Goal: Task Accomplishment & Management: Use online tool/utility

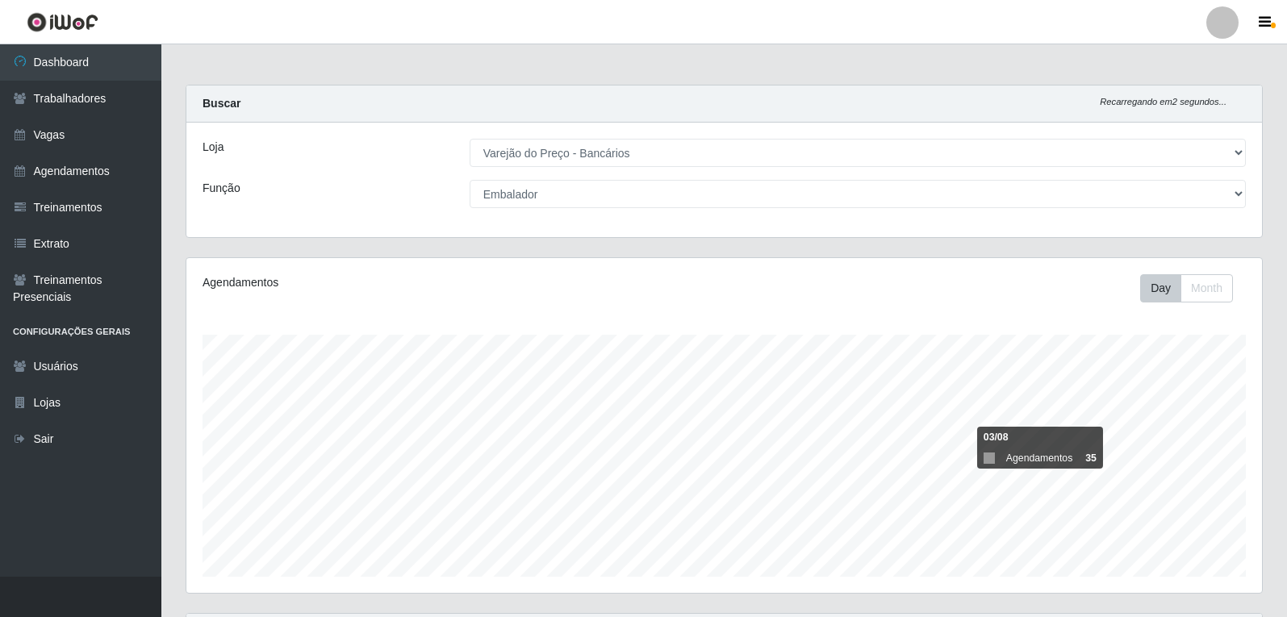
select select "157"
select select "1"
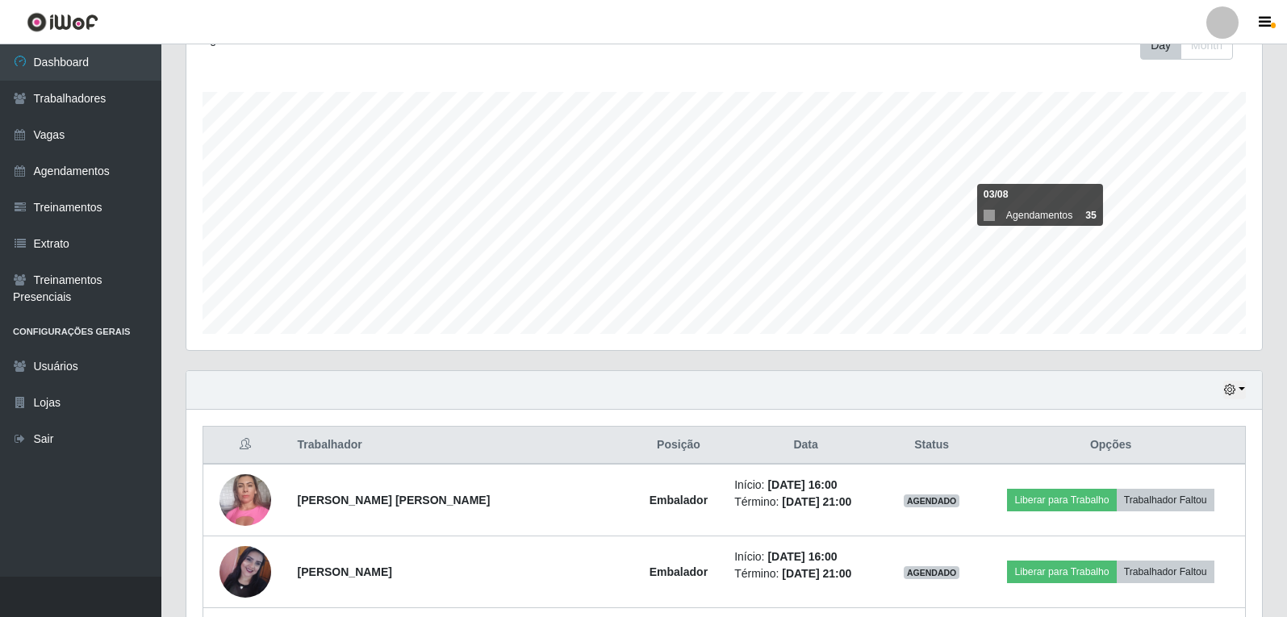
scroll to position [234, 0]
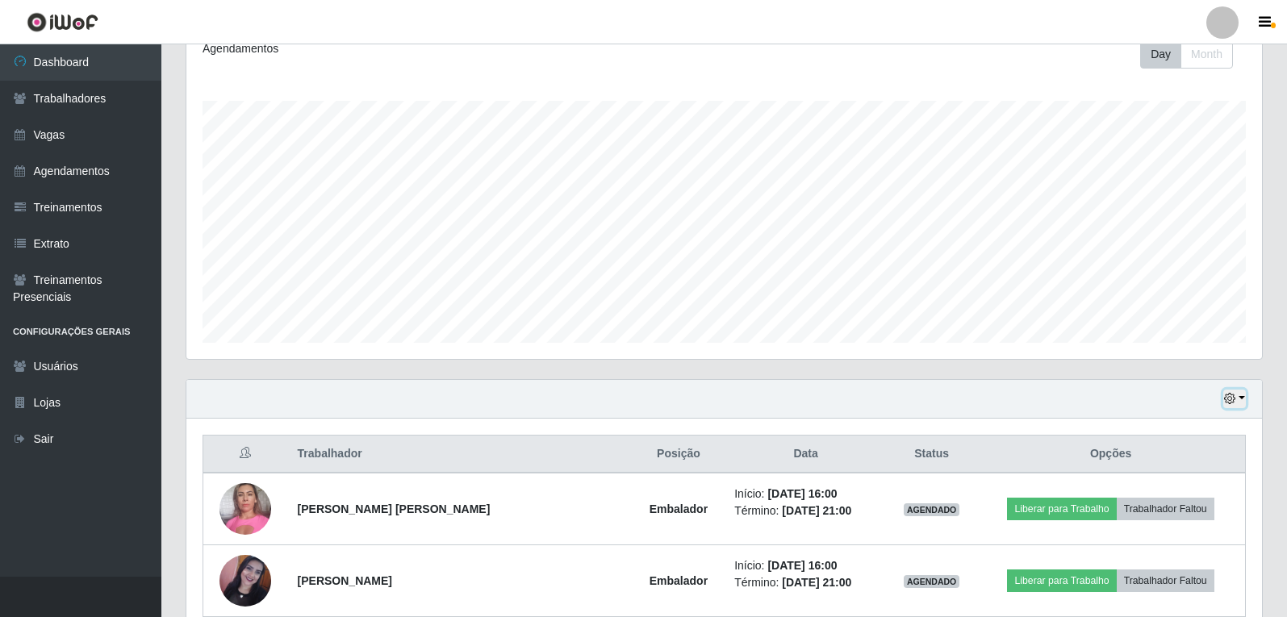
click at [1233, 398] on icon "button" at bounding box center [1229, 398] width 11 height 11
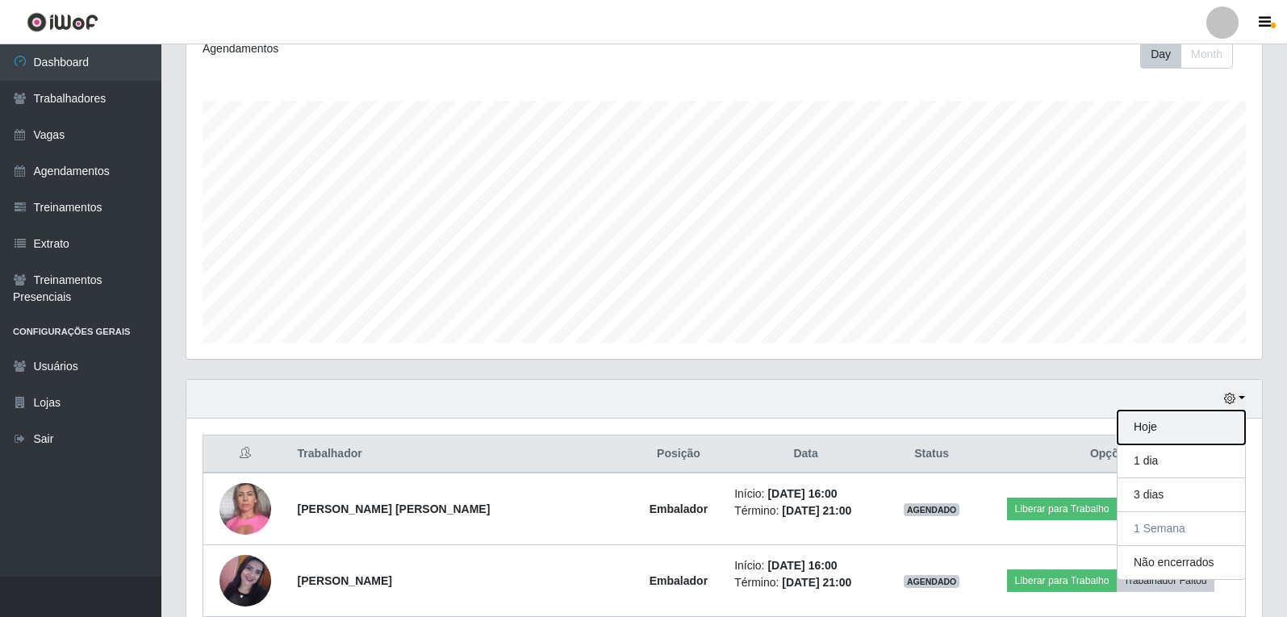
click at [1153, 431] on button "Hoje" at bounding box center [1180, 428] width 127 height 34
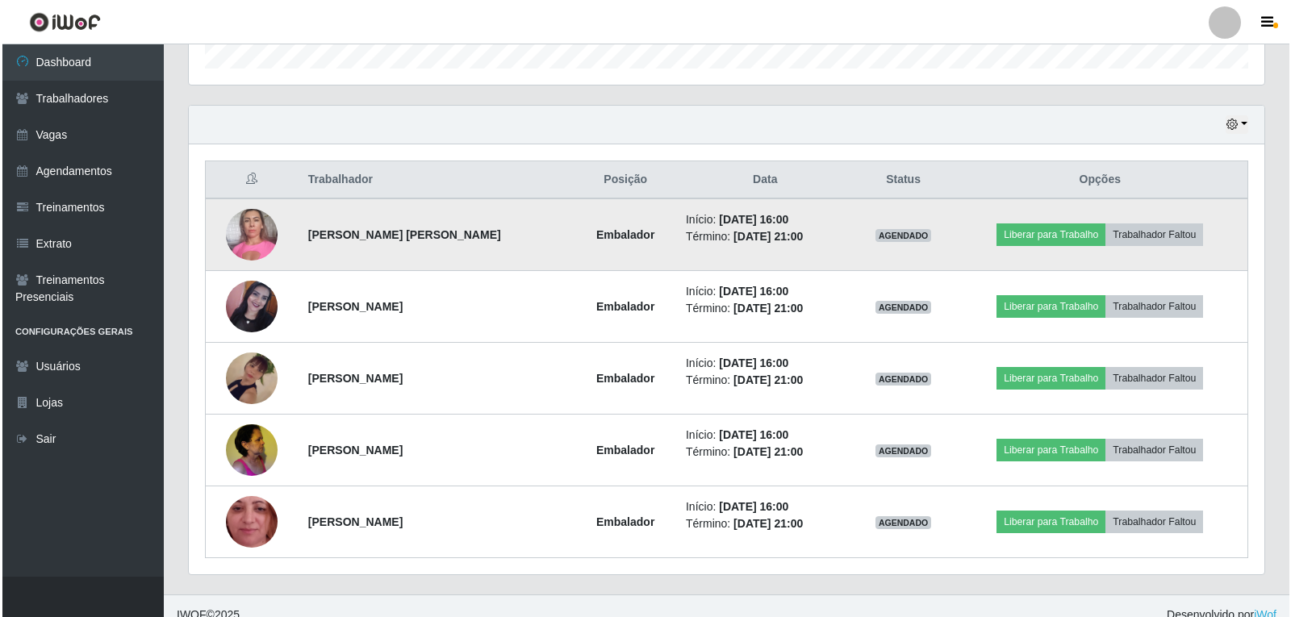
scroll to position [526, 0]
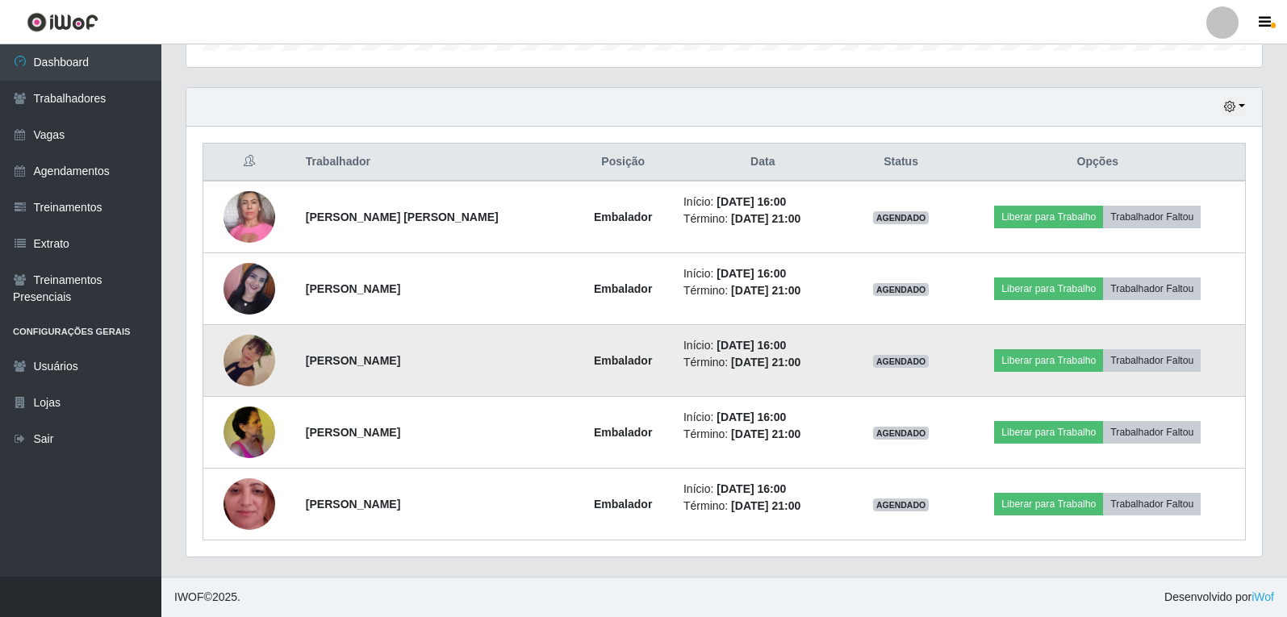
click at [258, 350] on img at bounding box center [249, 361] width 52 height 92
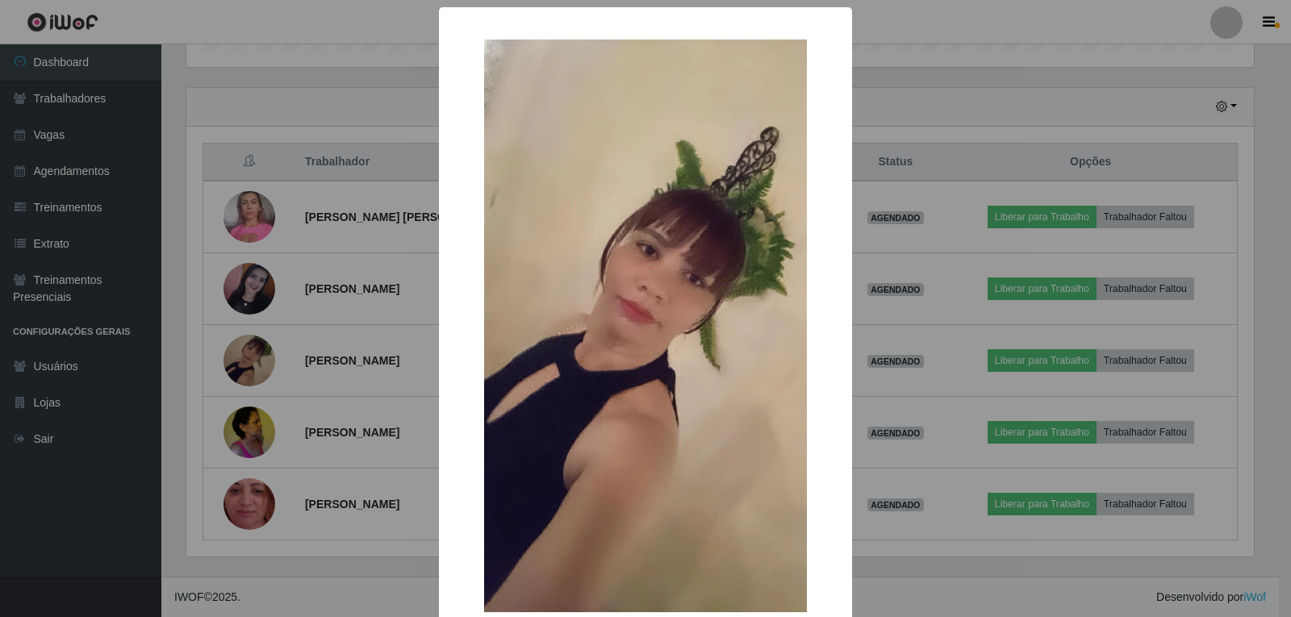
click at [990, 139] on div "× OK Cancel" at bounding box center [645, 308] width 1291 height 617
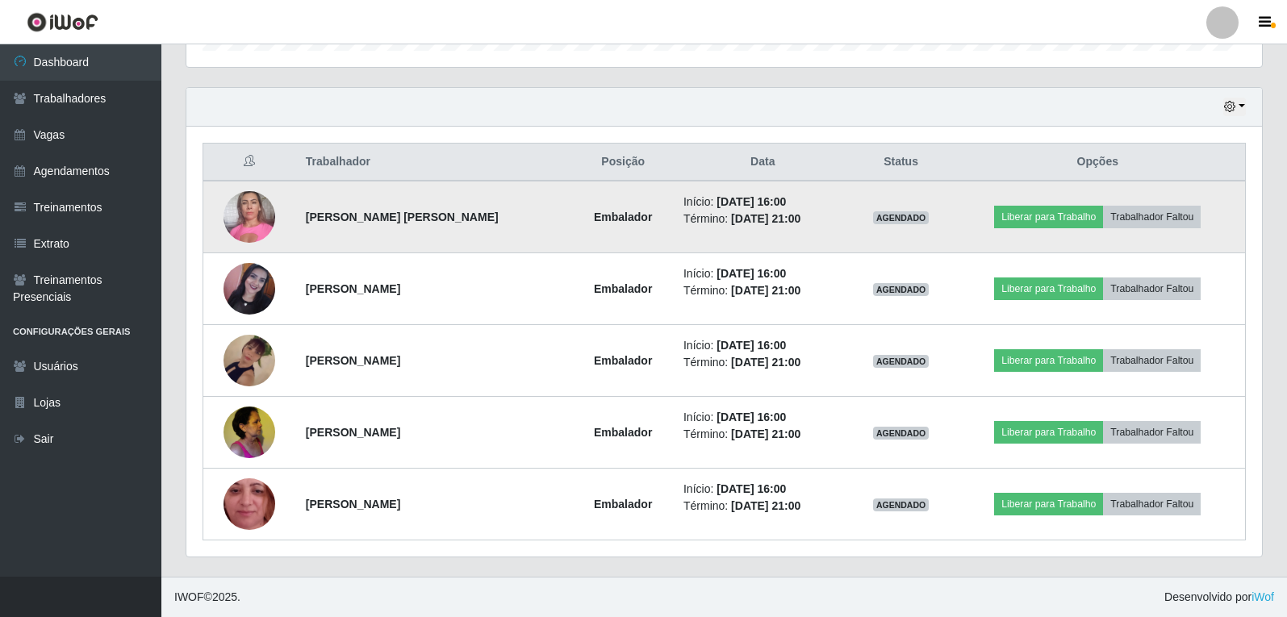
scroll to position [335, 1075]
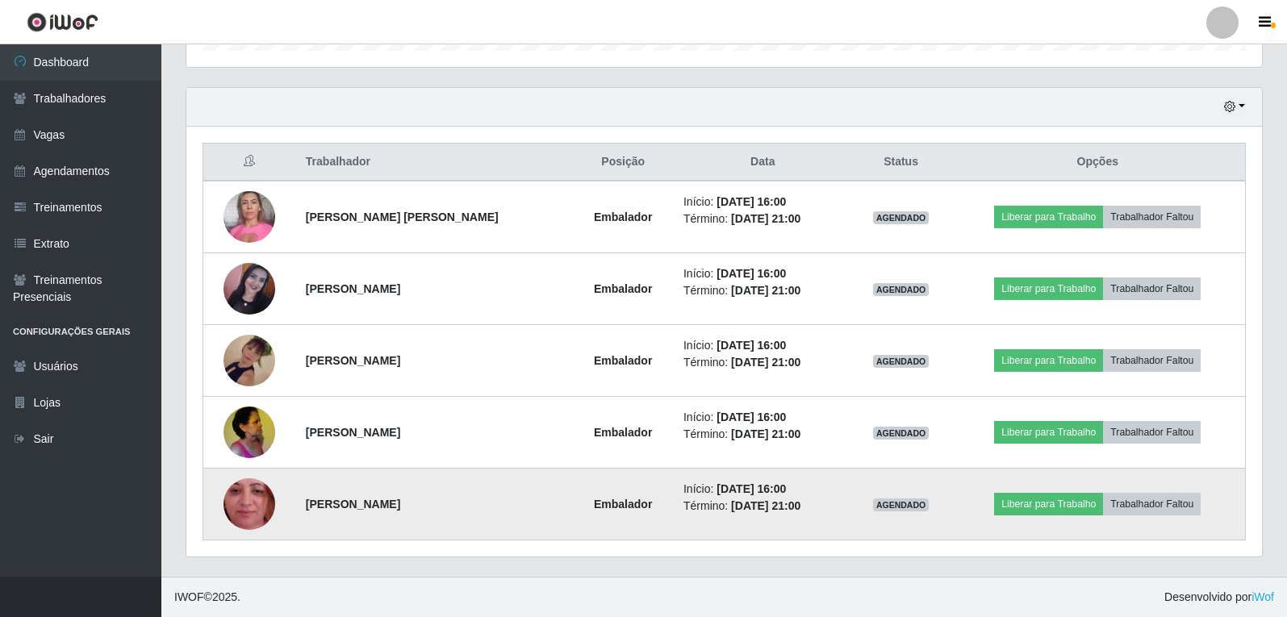
click at [246, 511] on img at bounding box center [249, 504] width 52 height 115
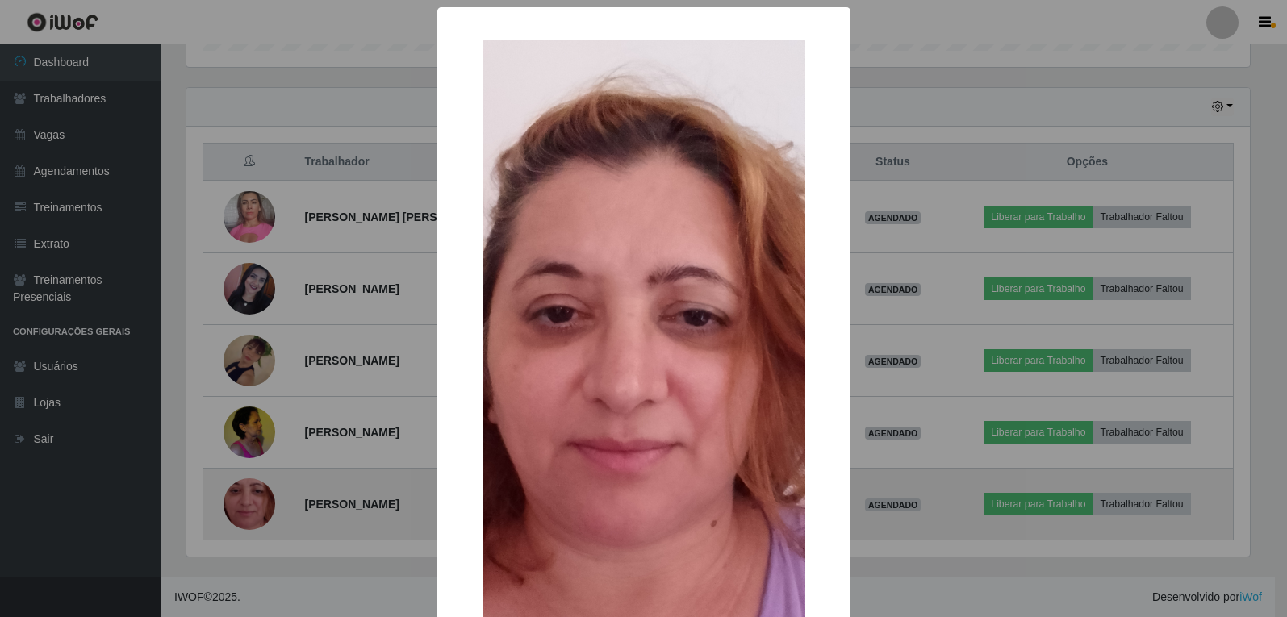
scroll to position [335, 1067]
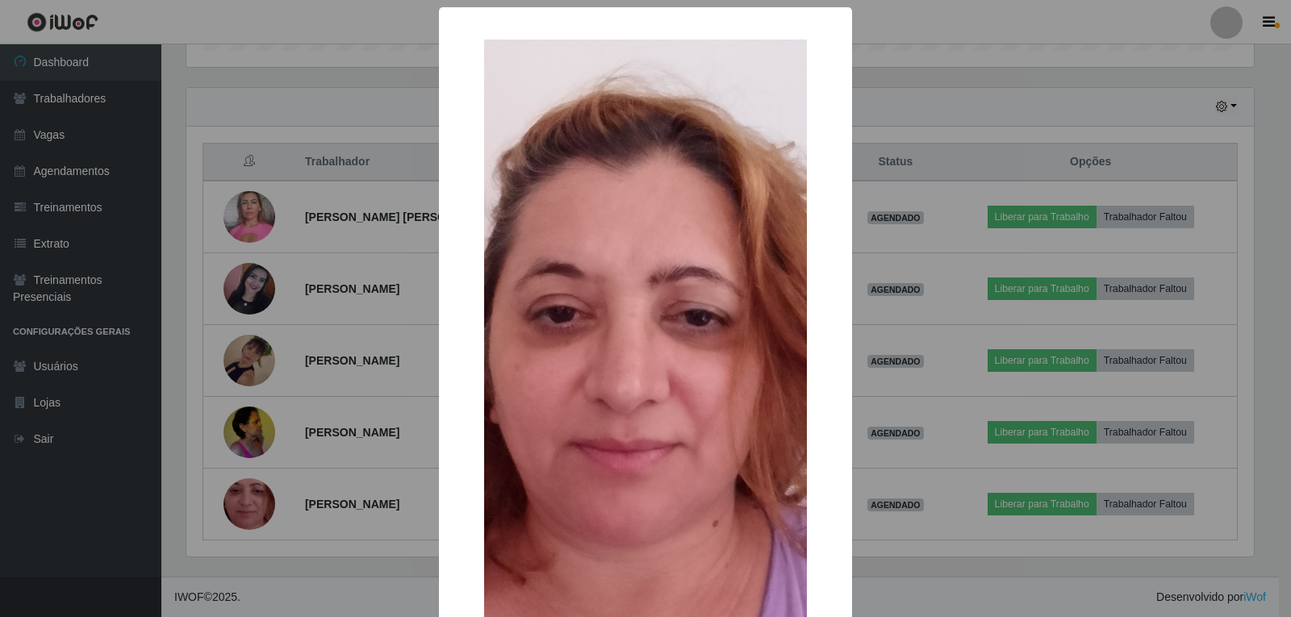
click at [939, 233] on div "× OK Cancel" at bounding box center [645, 308] width 1291 height 617
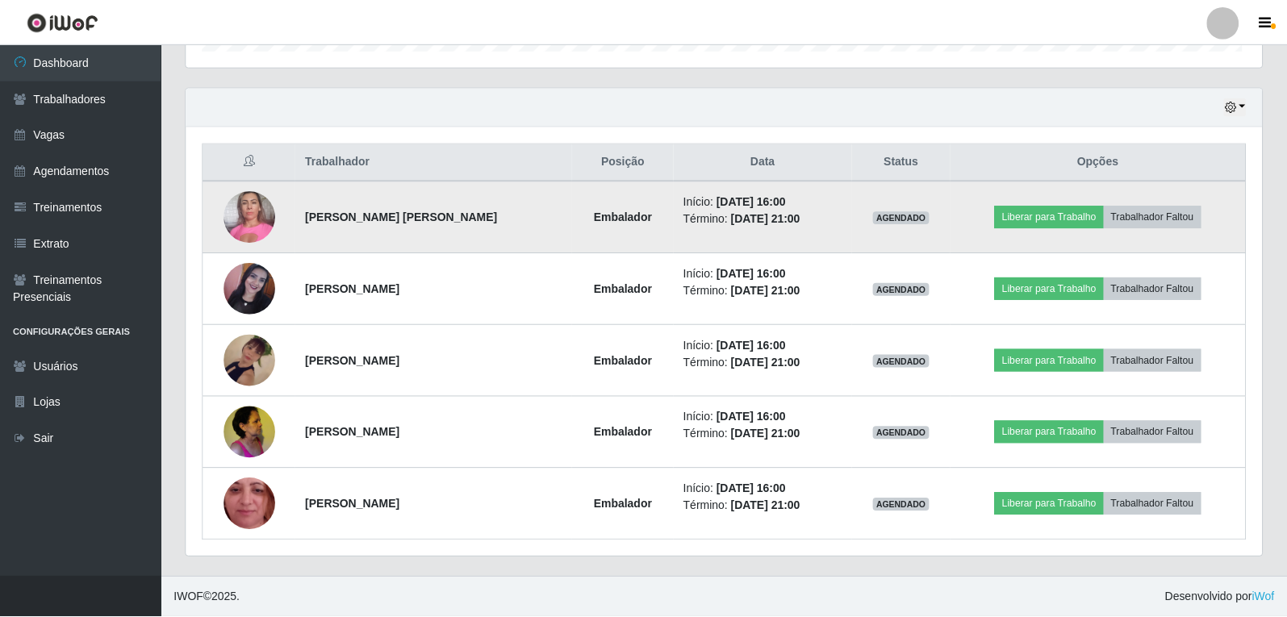
scroll to position [335, 1075]
click at [257, 219] on img at bounding box center [249, 216] width 52 height 69
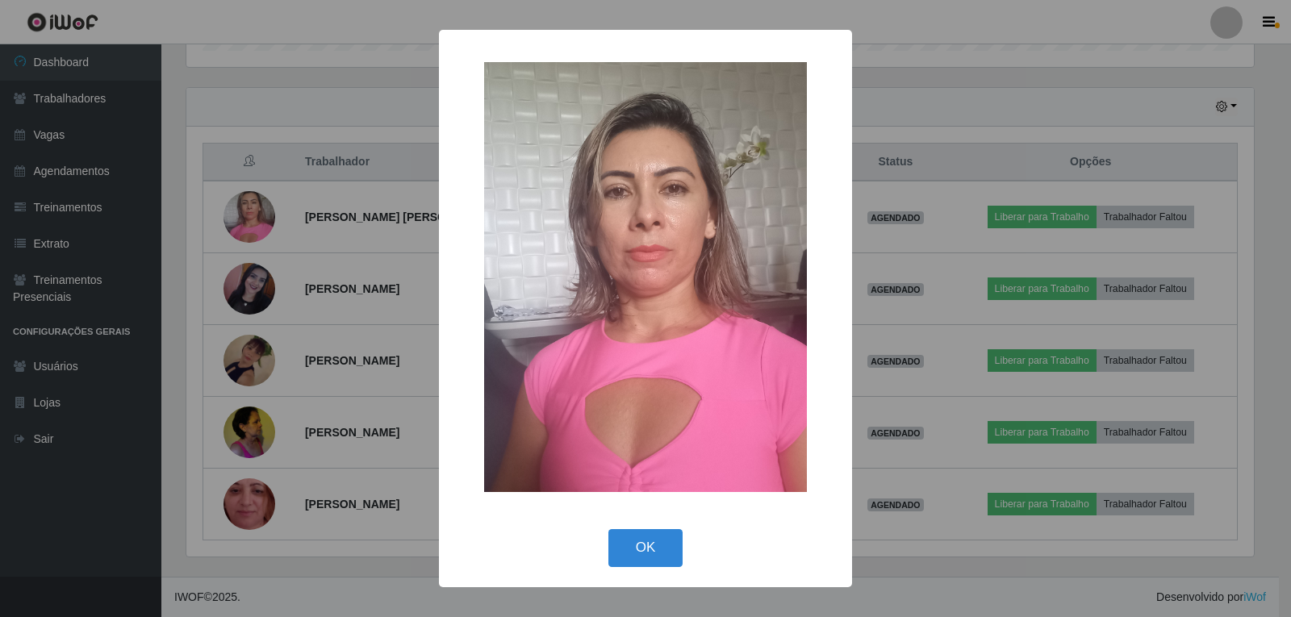
click at [922, 240] on div "× OK Cancel" at bounding box center [645, 308] width 1291 height 617
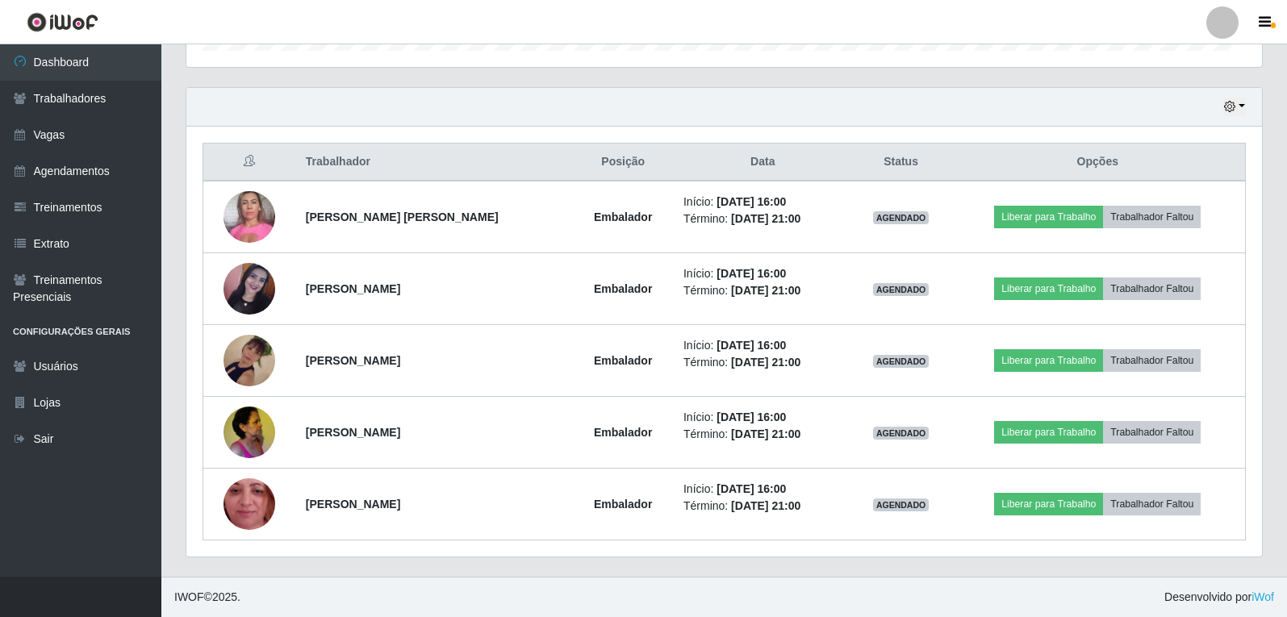
scroll to position [335, 1075]
click at [1232, 115] on button "button" at bounding box center [1234, 107] width 23 height 19
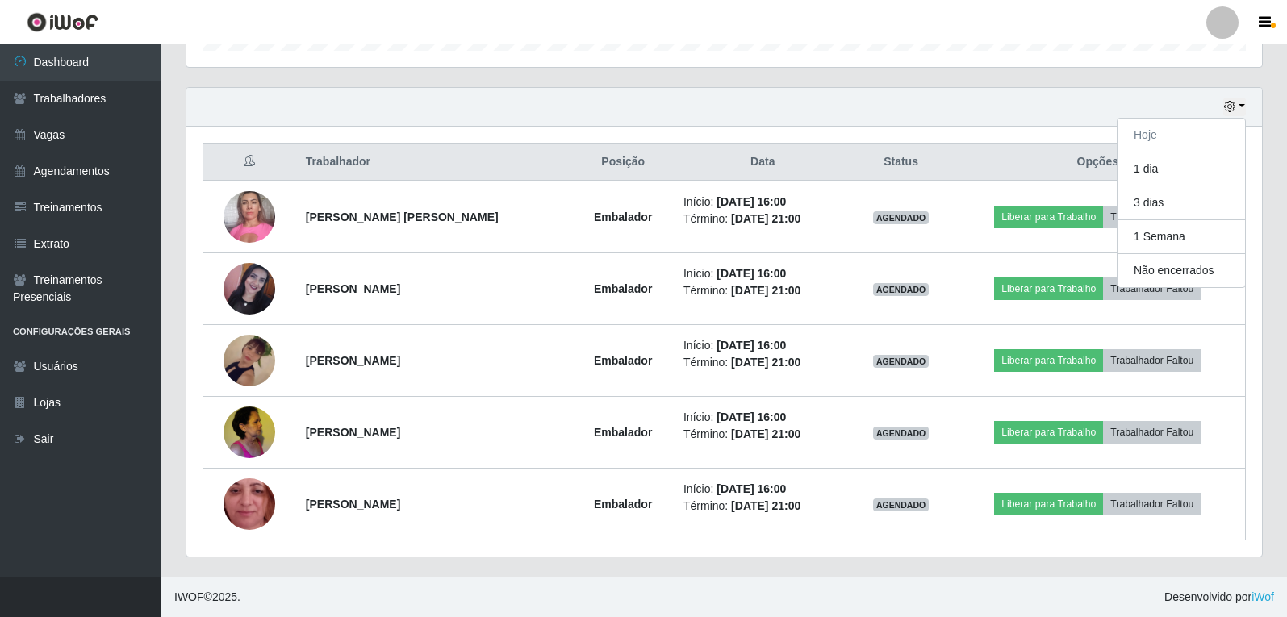
click at [1073, 102] on div "Hoje 1 dia 3 dias 1 Semana Não encerrados" at bounding box center [723, 107] width 1075 height 39
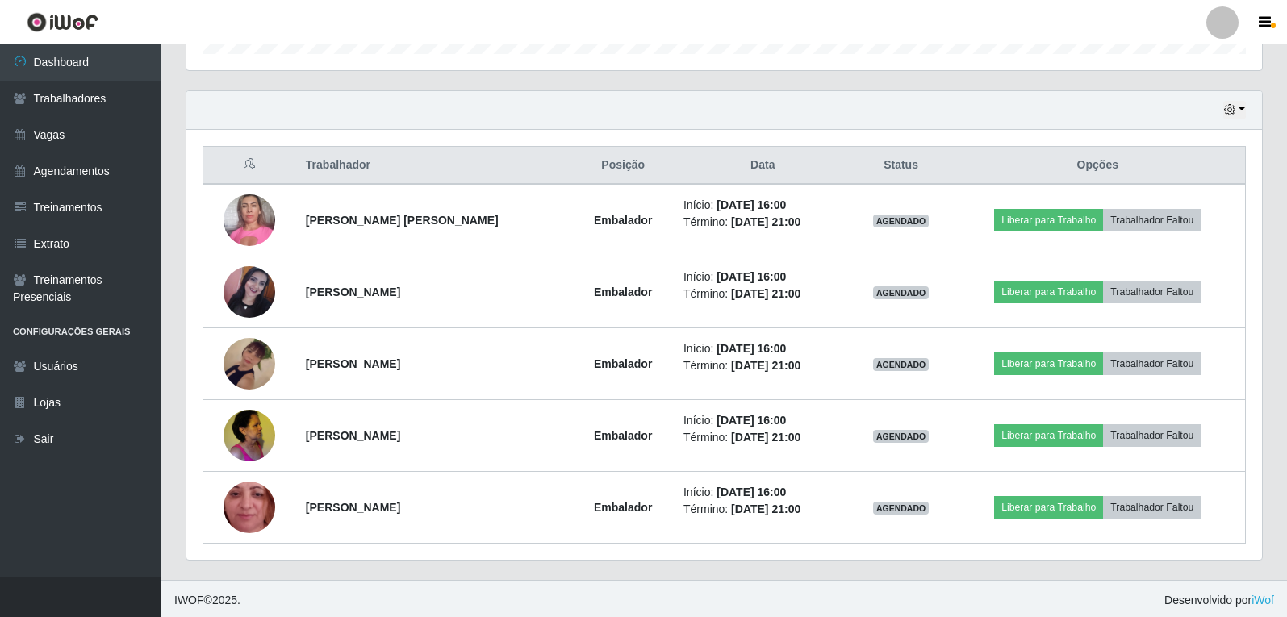
scroll to position [526, 0]
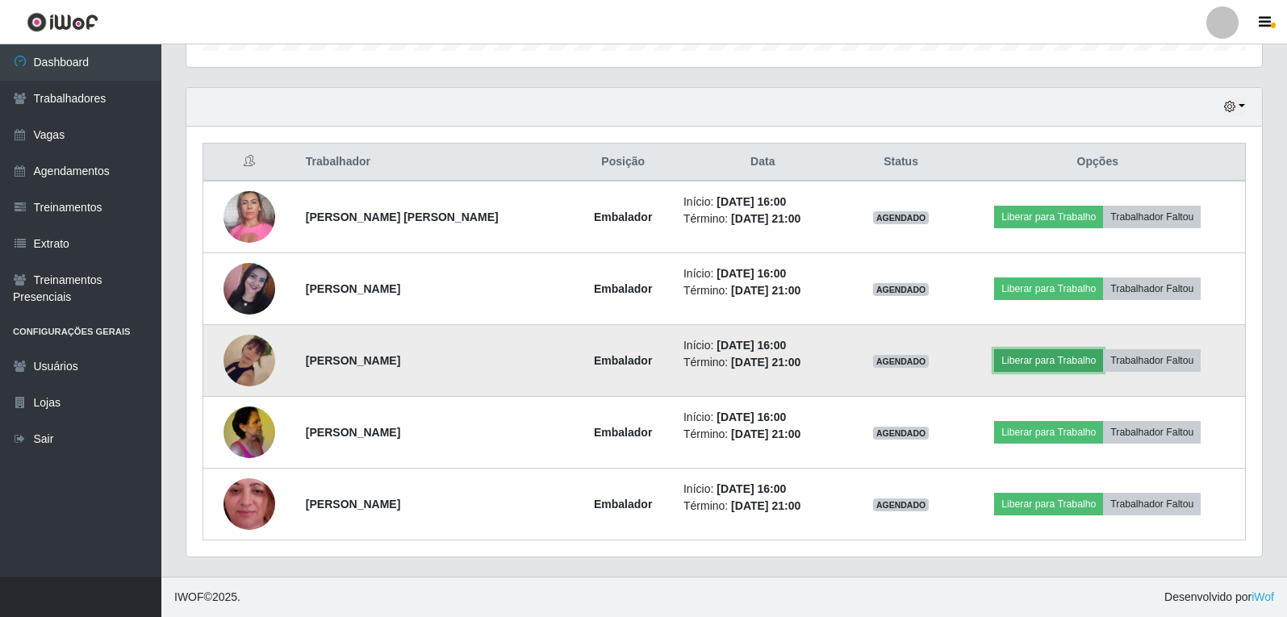
click at [1041, 361] on button "Liberar para Trabalho" at bounding box center [1048, 360] width 109 height 23
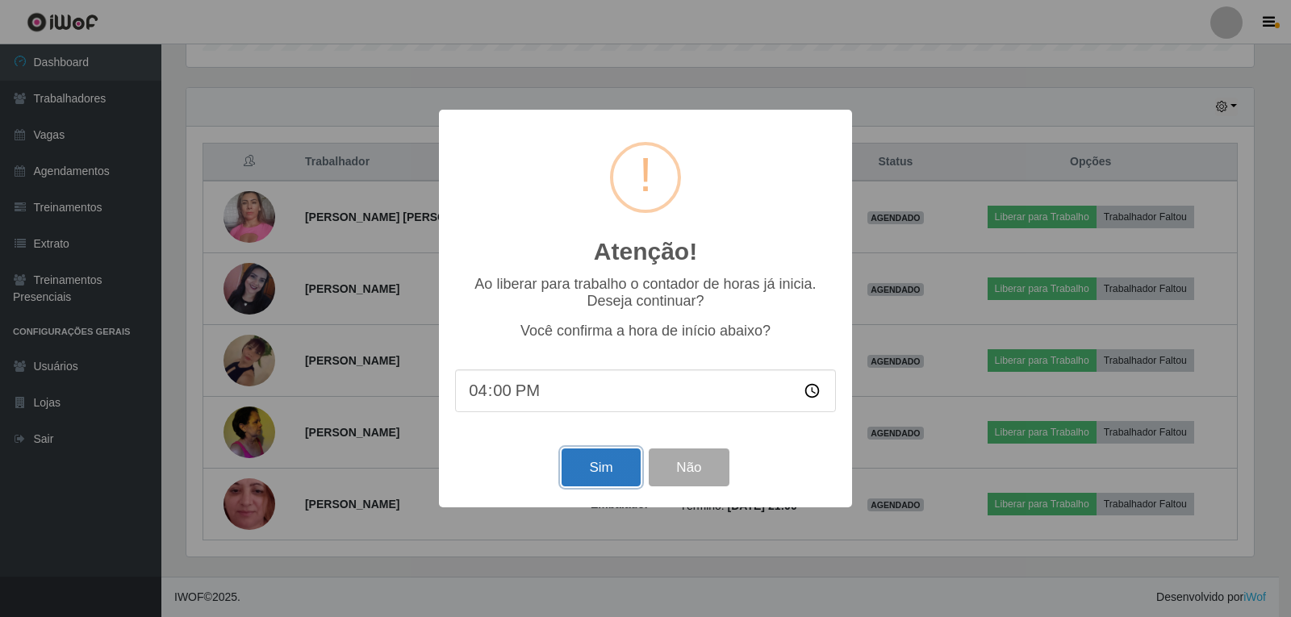
click at [587, 457] on button "Sim" at bounding box center [600, 467] width 78 height 38
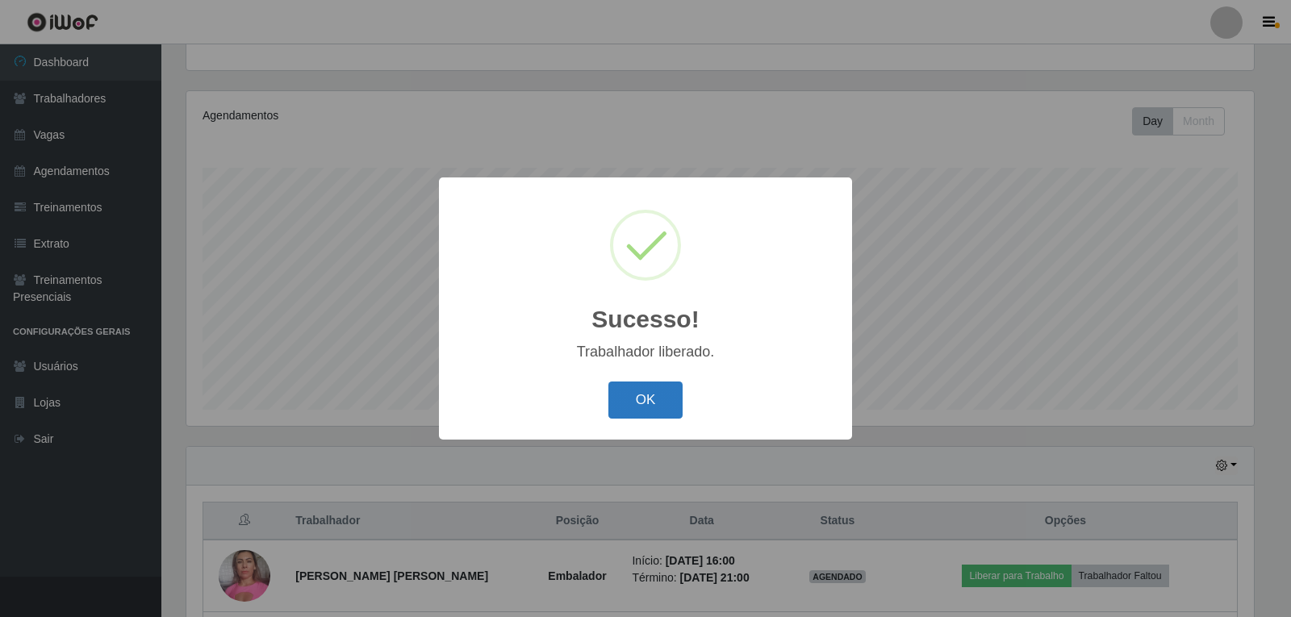
click at [631, 388] on button "OK" at bounding box center [645, 401] width 75 height 38
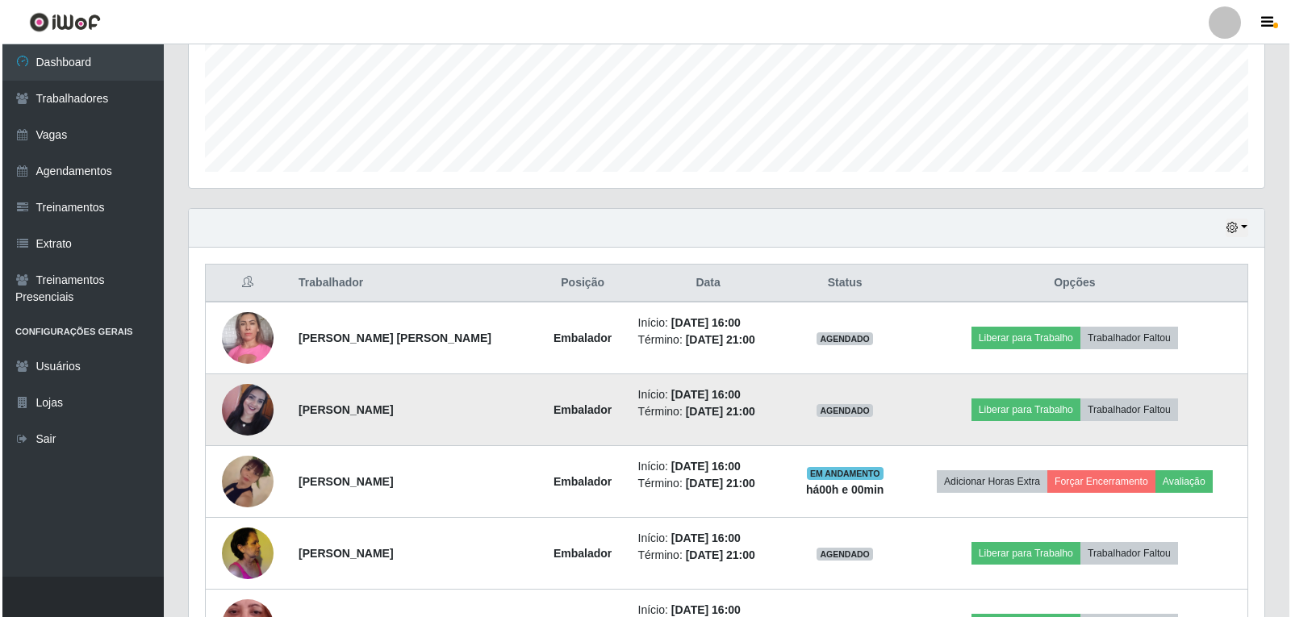
scroll to position [490, 0]
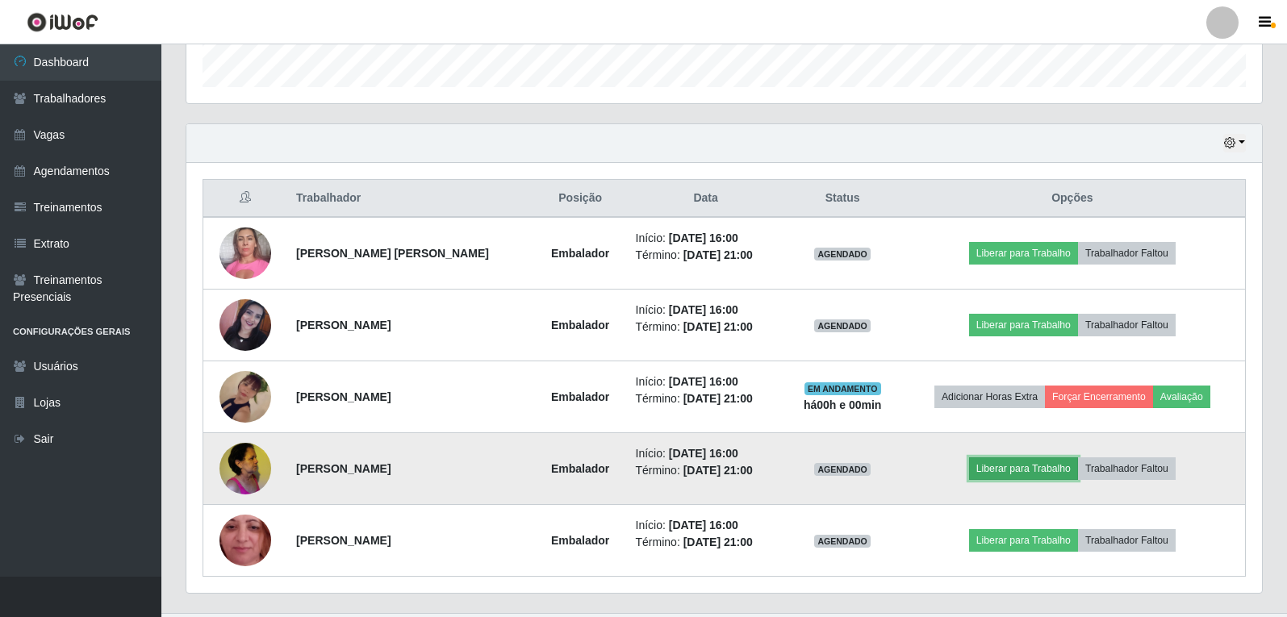
click at [1036, 478] on button "Liberar para Trabalho" at bounding box center [1023, 468] width 109 height 23
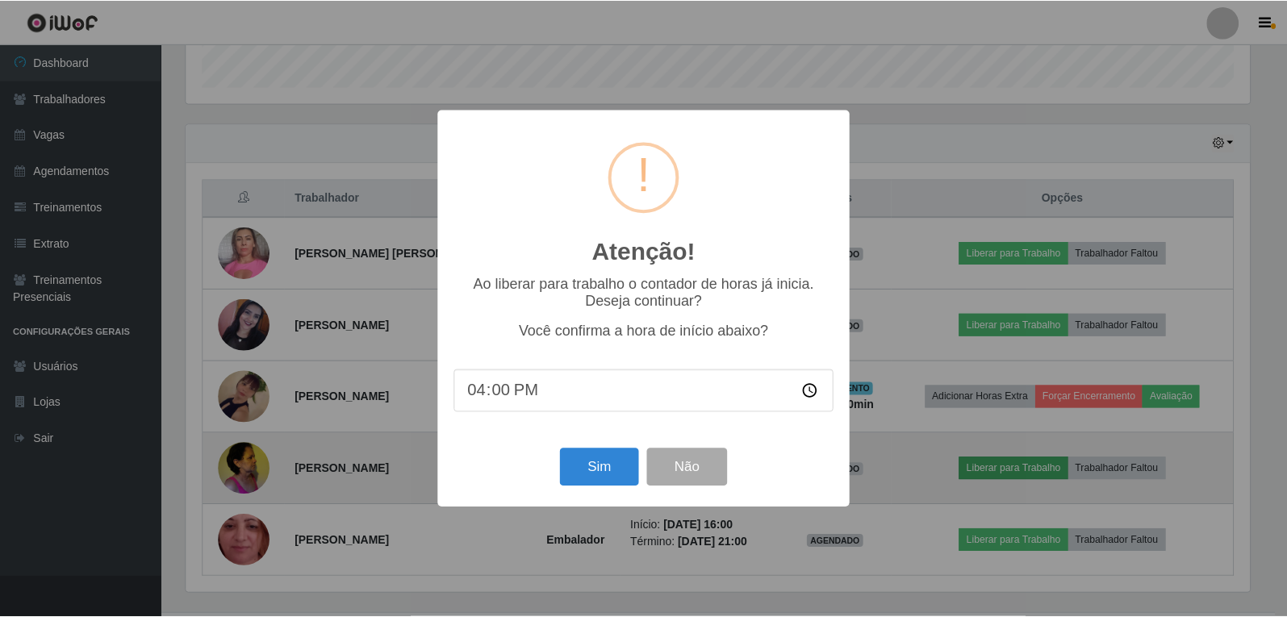
scroll to position [335, 1067]
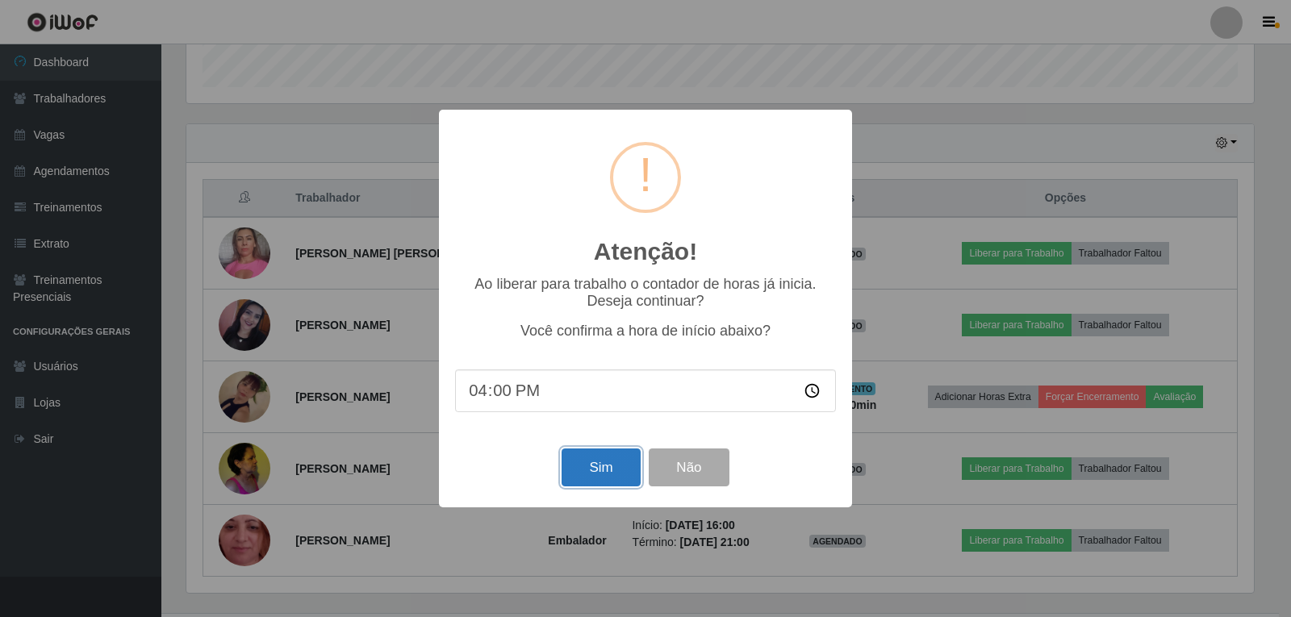
click at [601, 470] on button "Sim" at bounding box center [600, 467] width 78 height 38
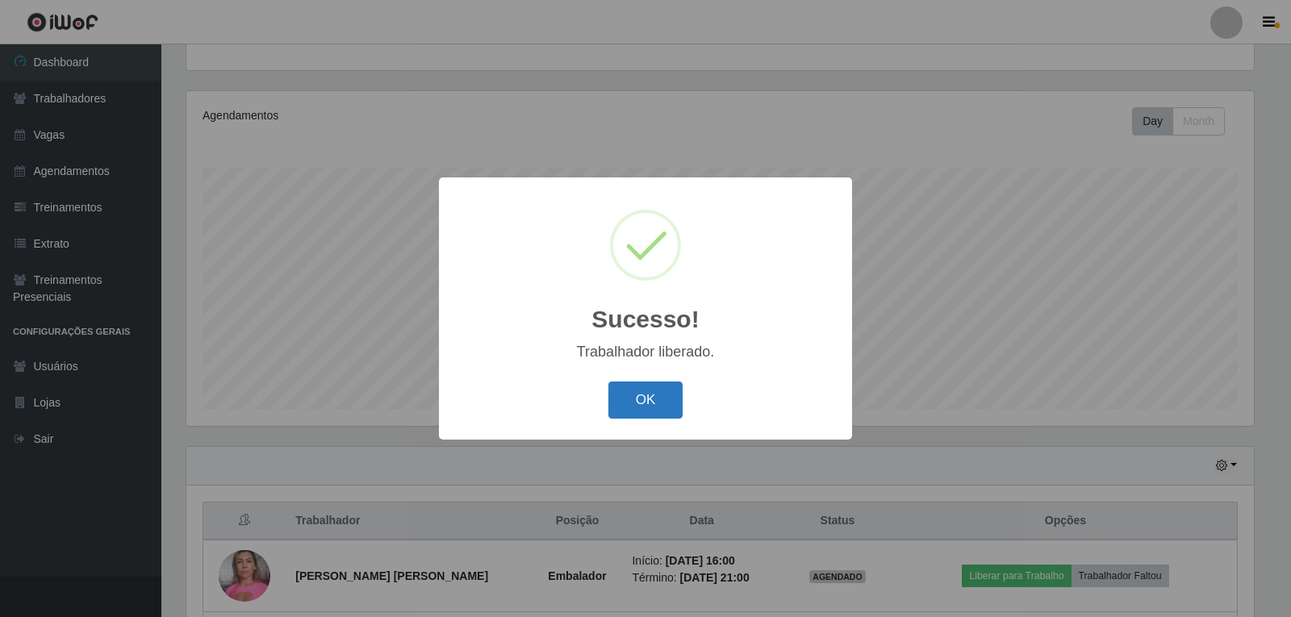
click at [671, 397] on button "OK" at bounding box center [645, 401] width 75 height 38
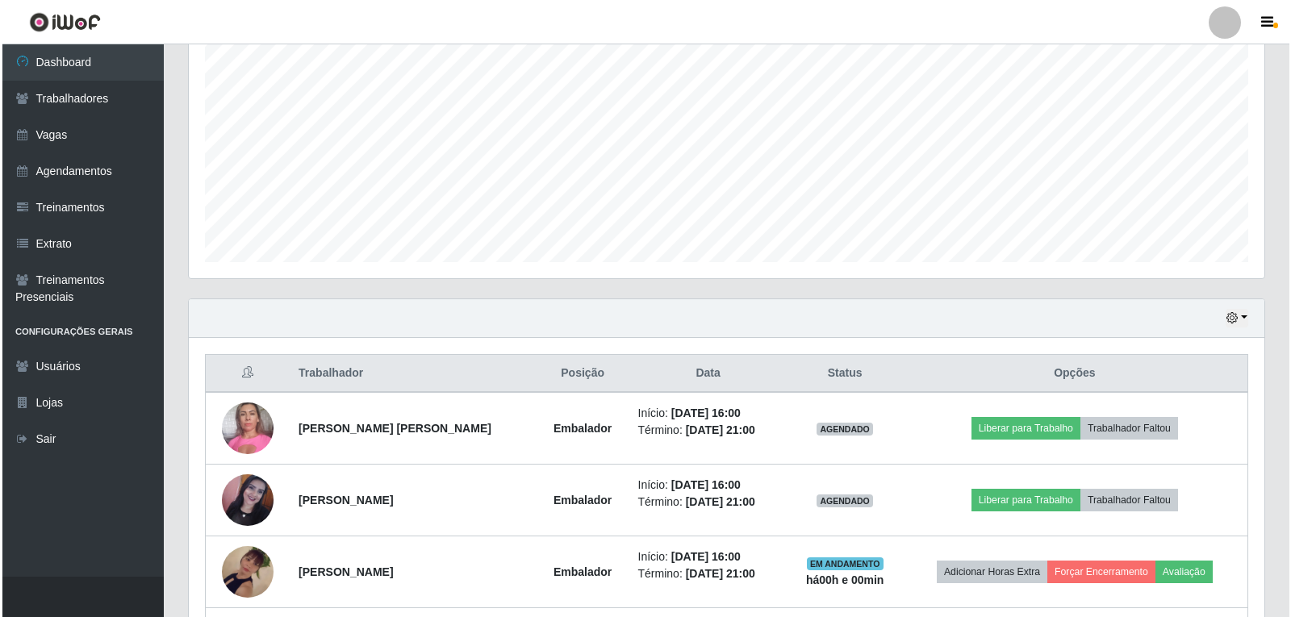
scroll to position [328, 0]
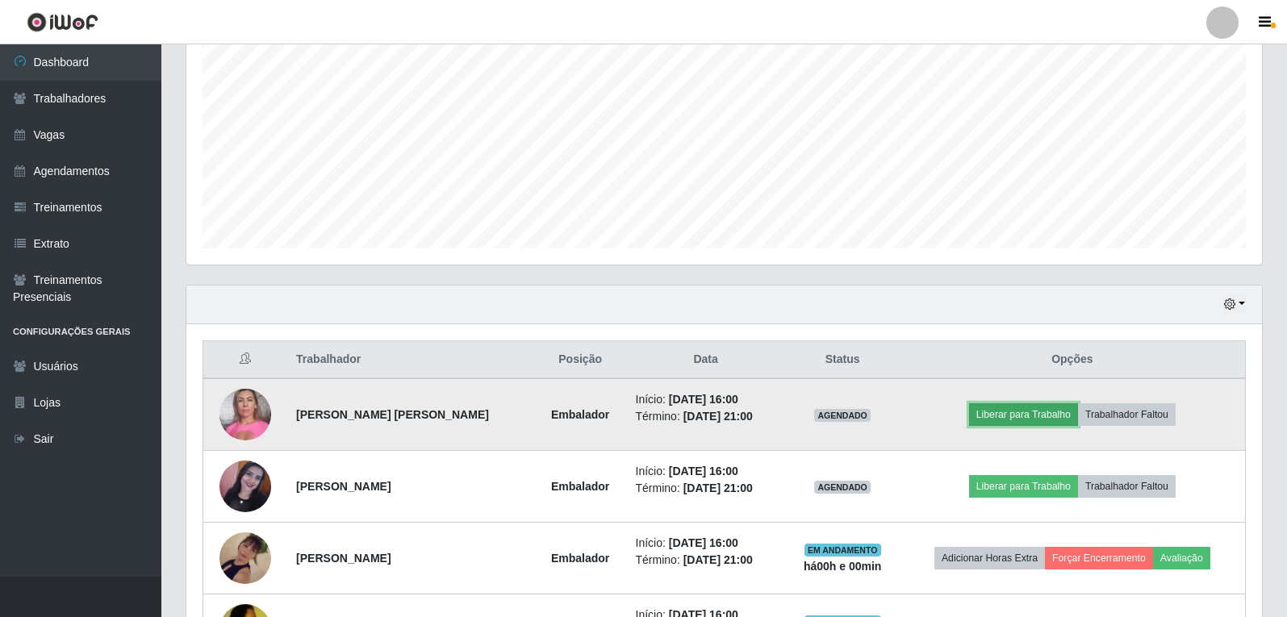
click at [1009, 416] on button "Liberar para Trabalho" at bounding box center [1023, 414] width 109 height 23
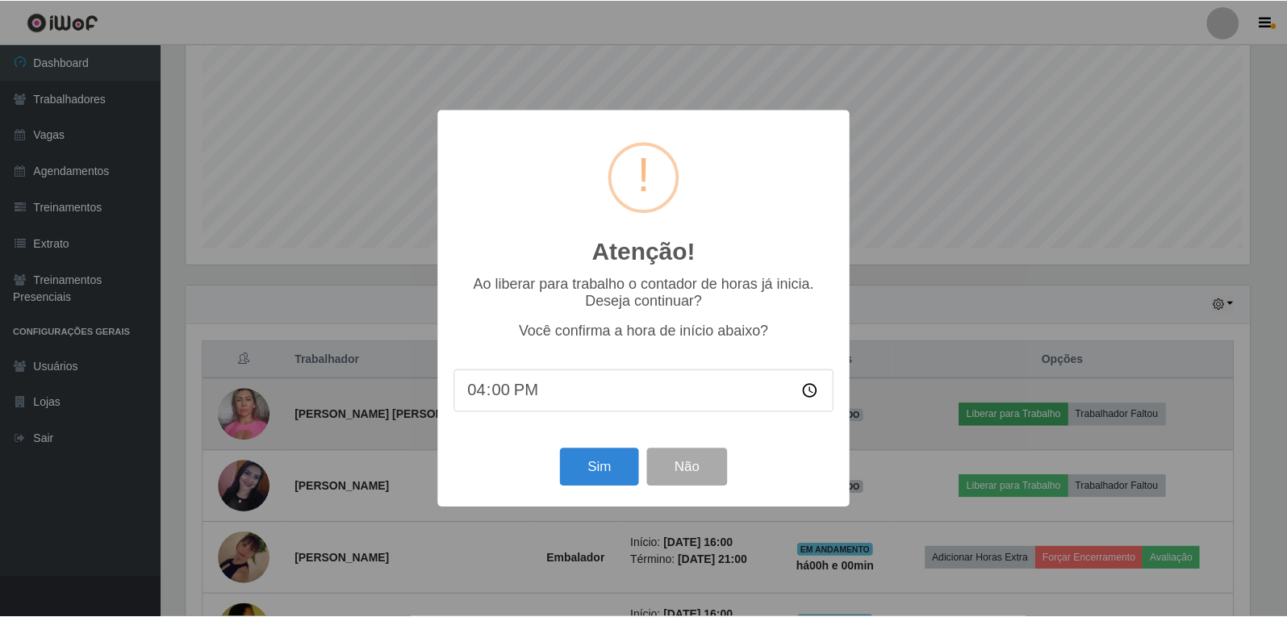
scroll to position [335, 1067]
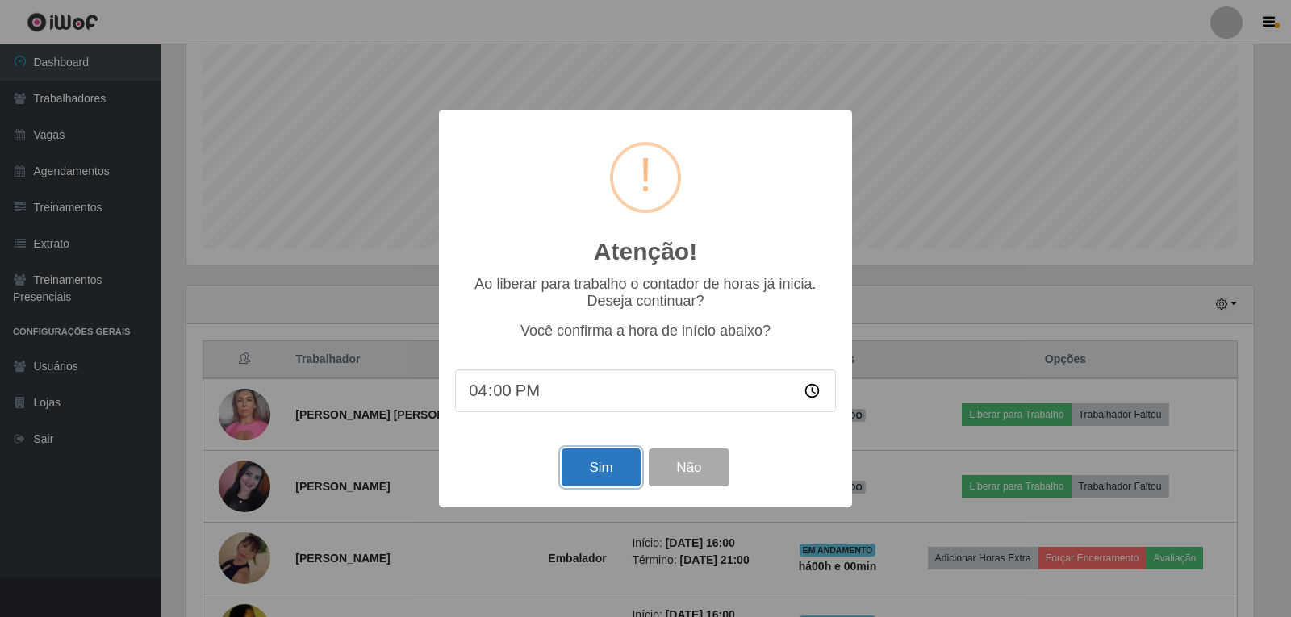
click at [600, 468] on button "Sim" at bounding box center [600, 467] width 78 height 38
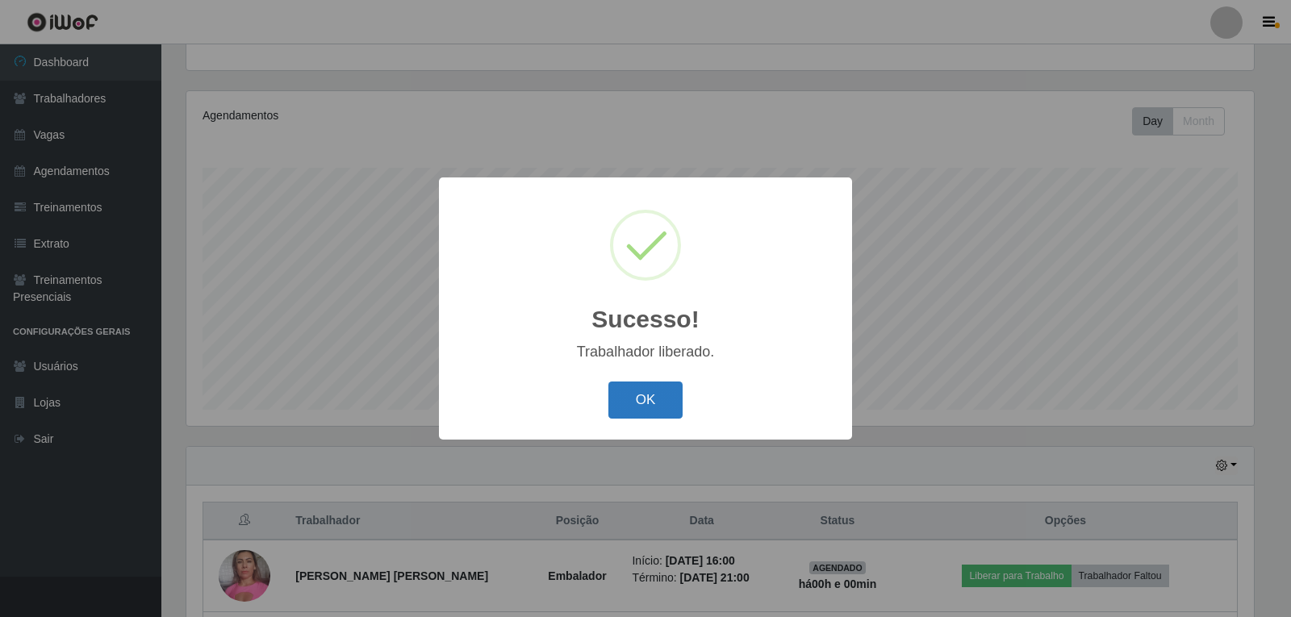
click at [641, 400] on button "OK" at bounding box center [645, 401] width 75 height 38
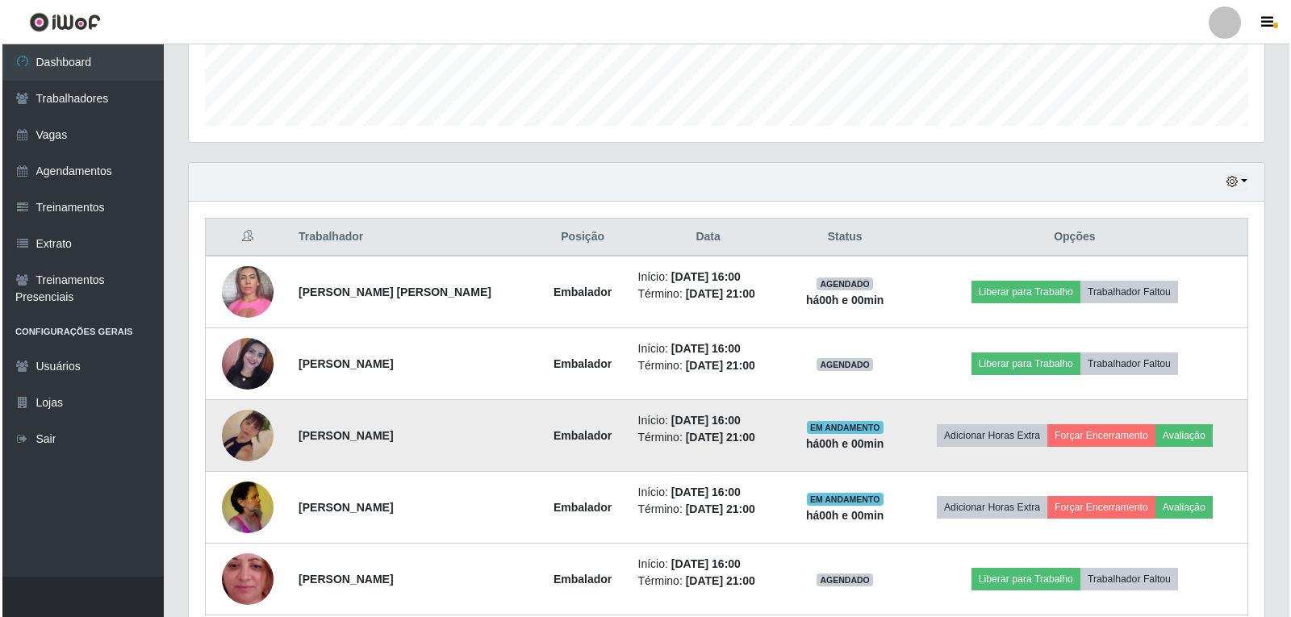
scroll to position [490, 0]
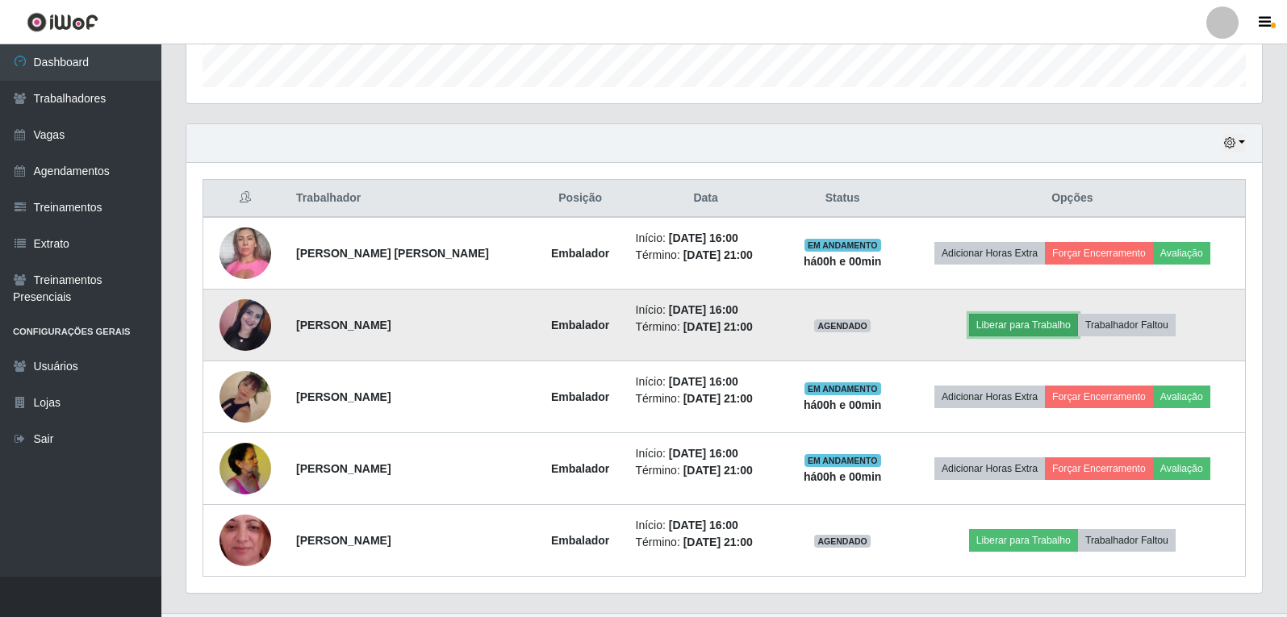
click at [999, 318] on button "Liberar para Trabalho" at bounding box center [1023, 325] width 109 height 23
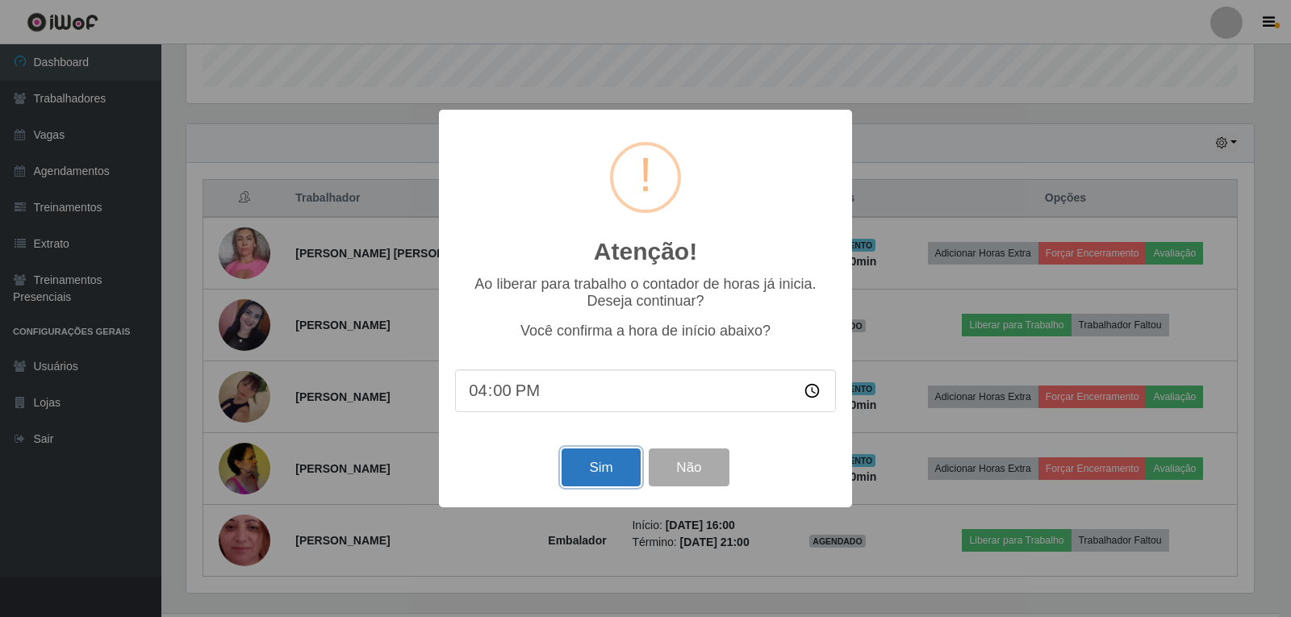
click at [615, 465] on button "Sim" at bounding box center [600, 467] width 78 height 38
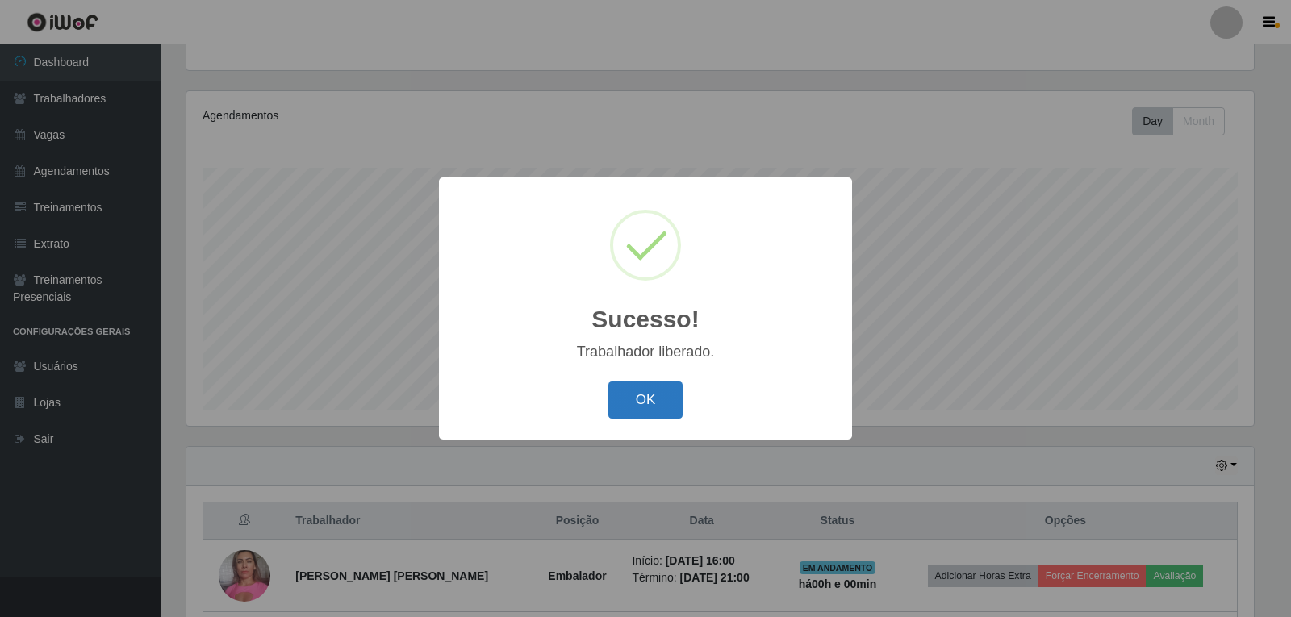
click at [649, 411] on button "OK" at bounding box center [645, 401] width 75 height 38
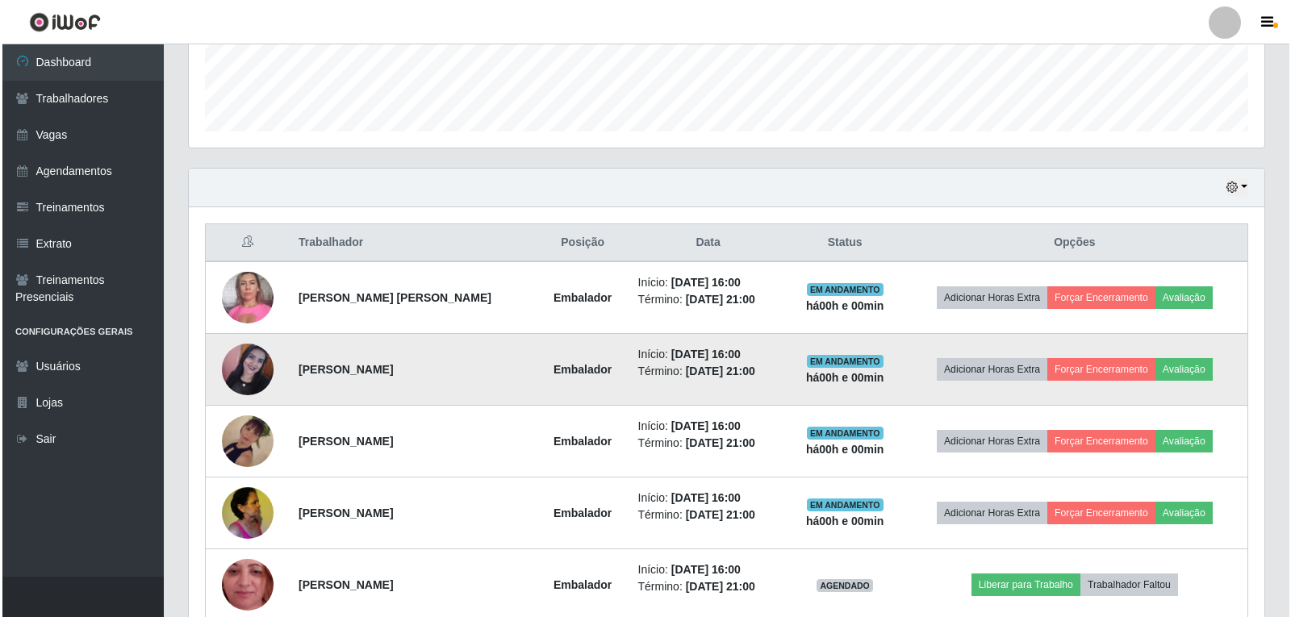
scroll to position [526, 0]
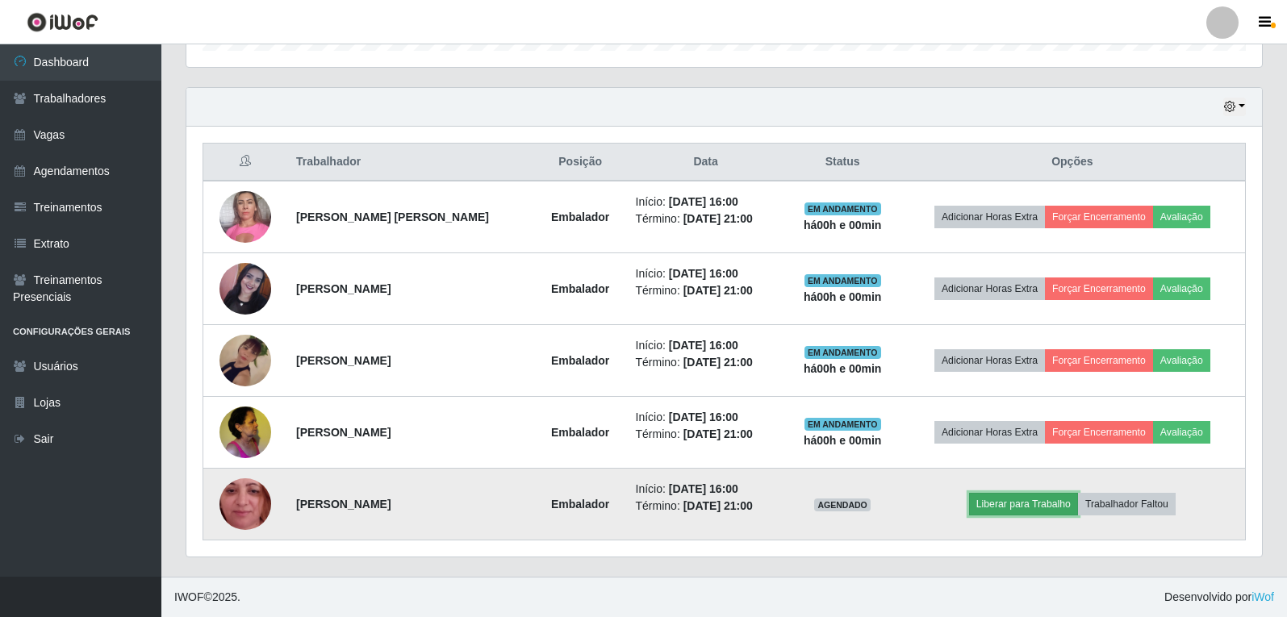
click at [1013, 514] on button "Liberar para Trabalho" at bounding box center [1023, 504] width 109 height 23
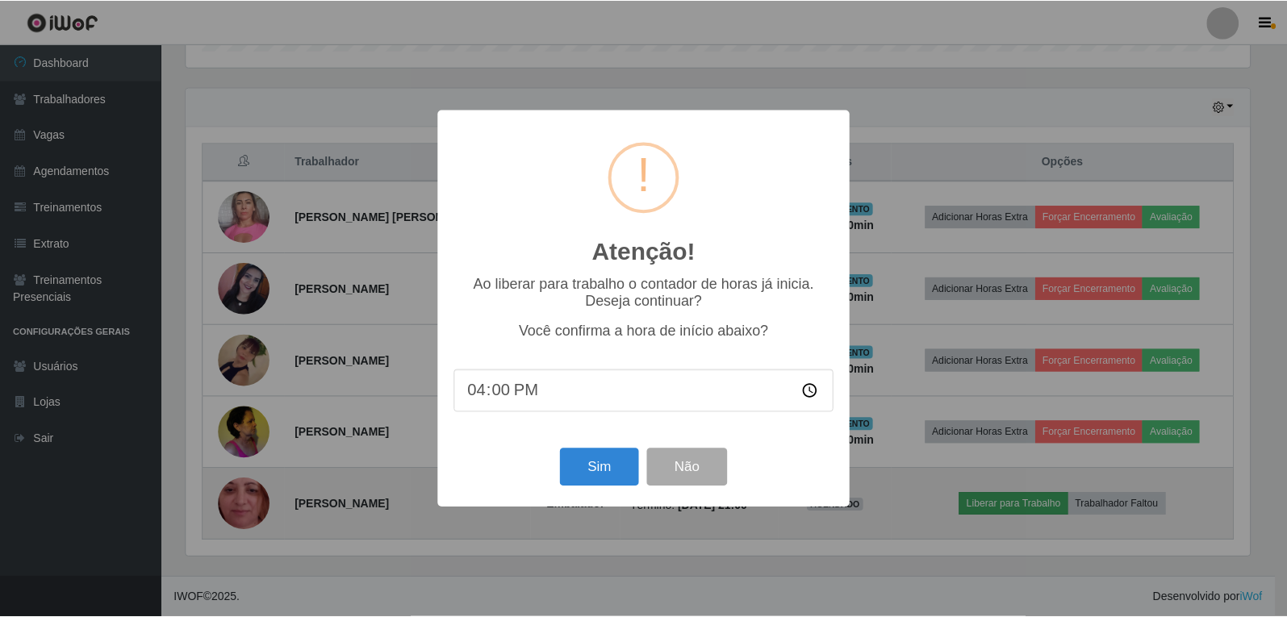
scroll to position [335, 1067]
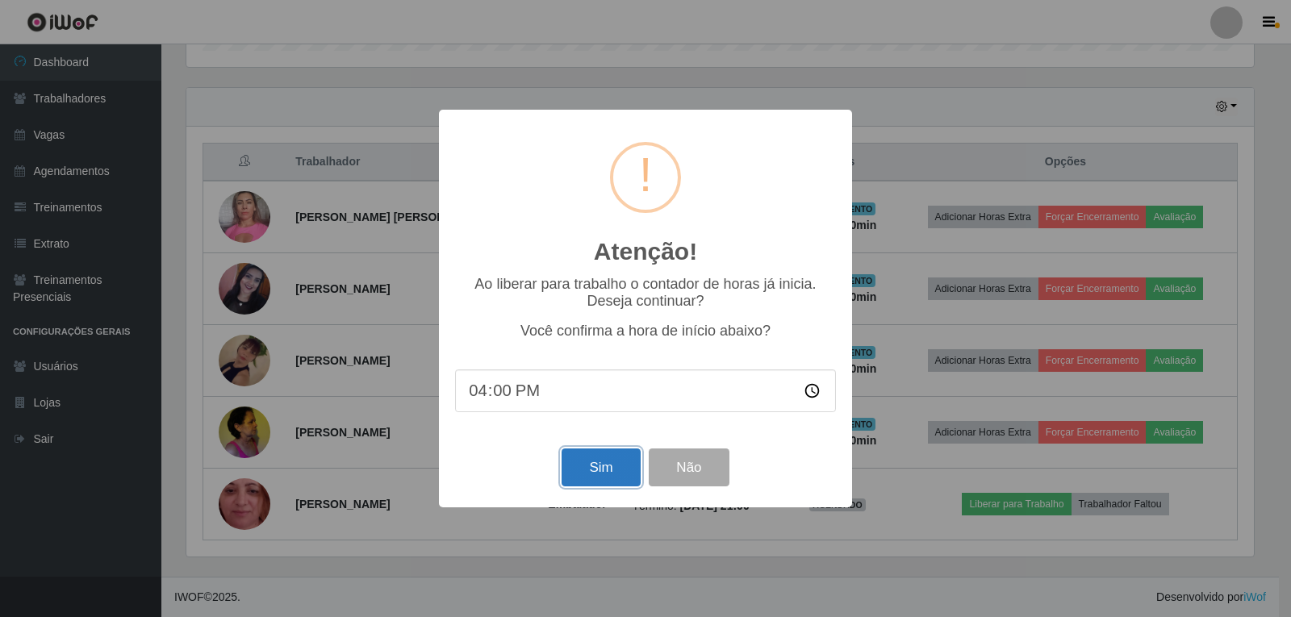
click at [604, 456] on button "Sim" at bounding box center [600, 467] width 78 height 38
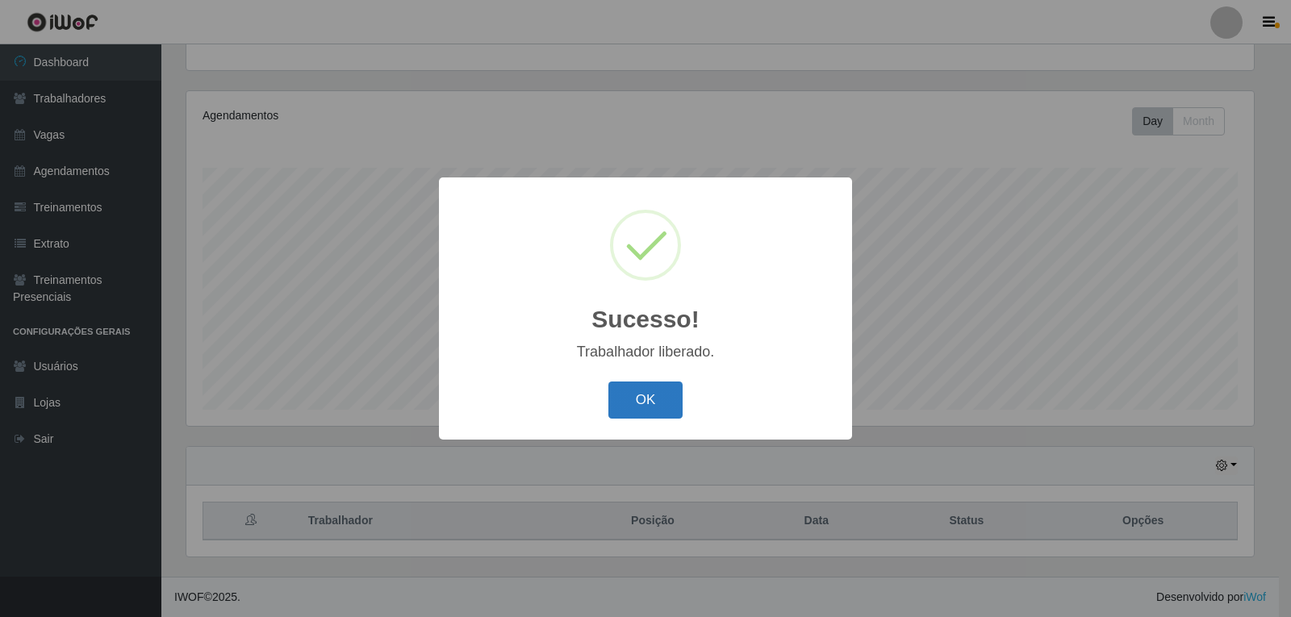
click at [647, 407] on button "OK" at bounding box center [645, 401] width 75 height 38
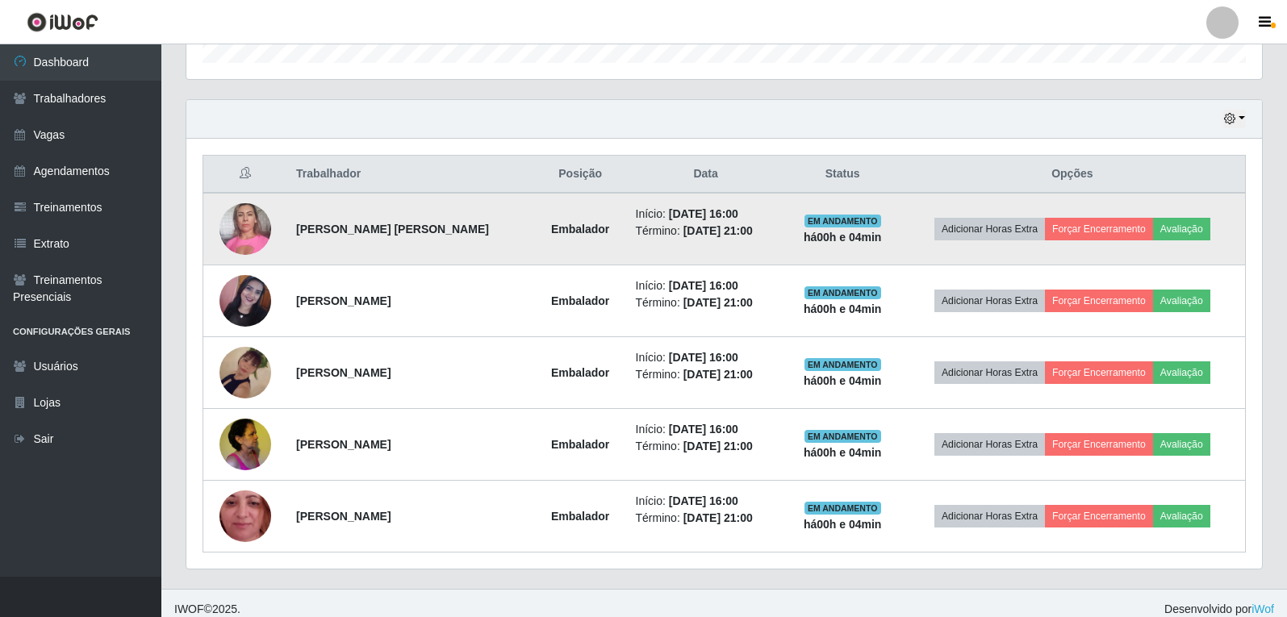
scroll to position [526, 0]
